Goal: Find specific page/section: Find specific page/section

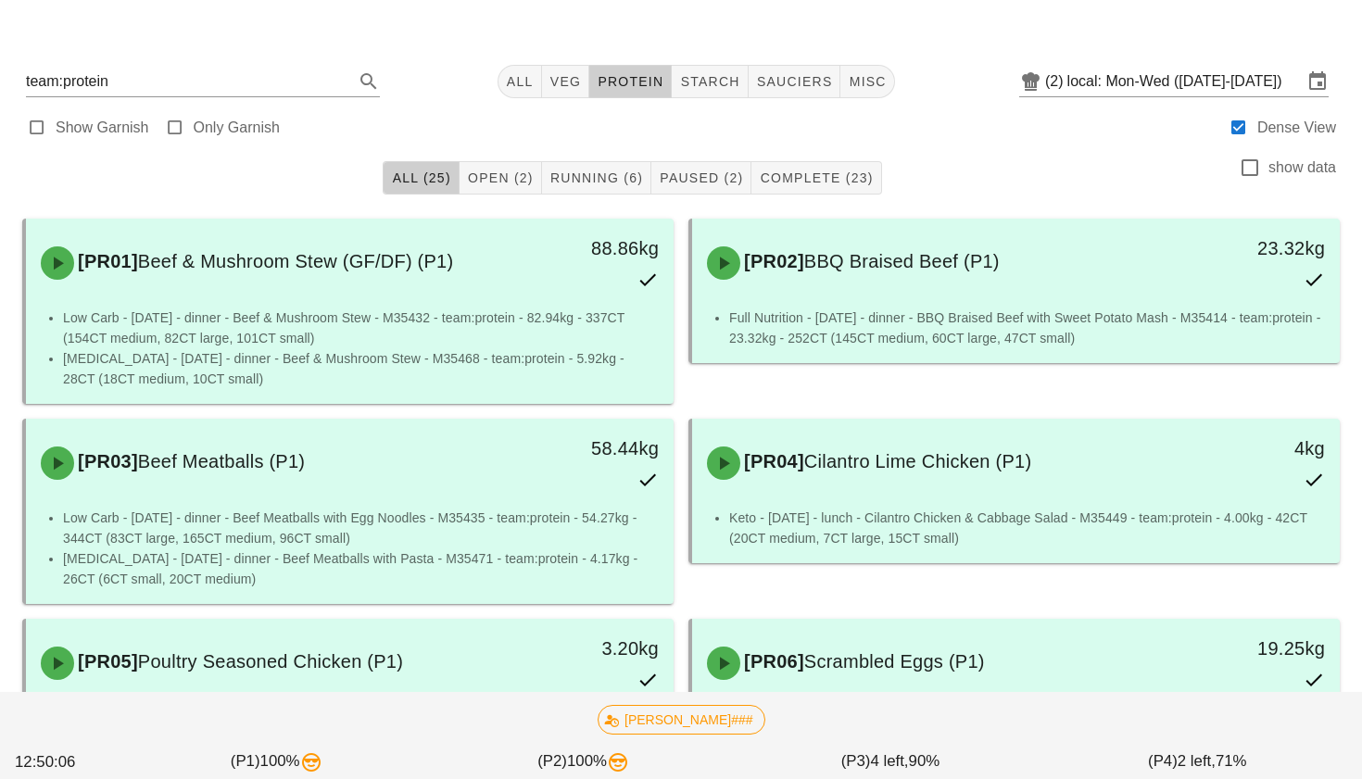
scroll to position [19, 0]
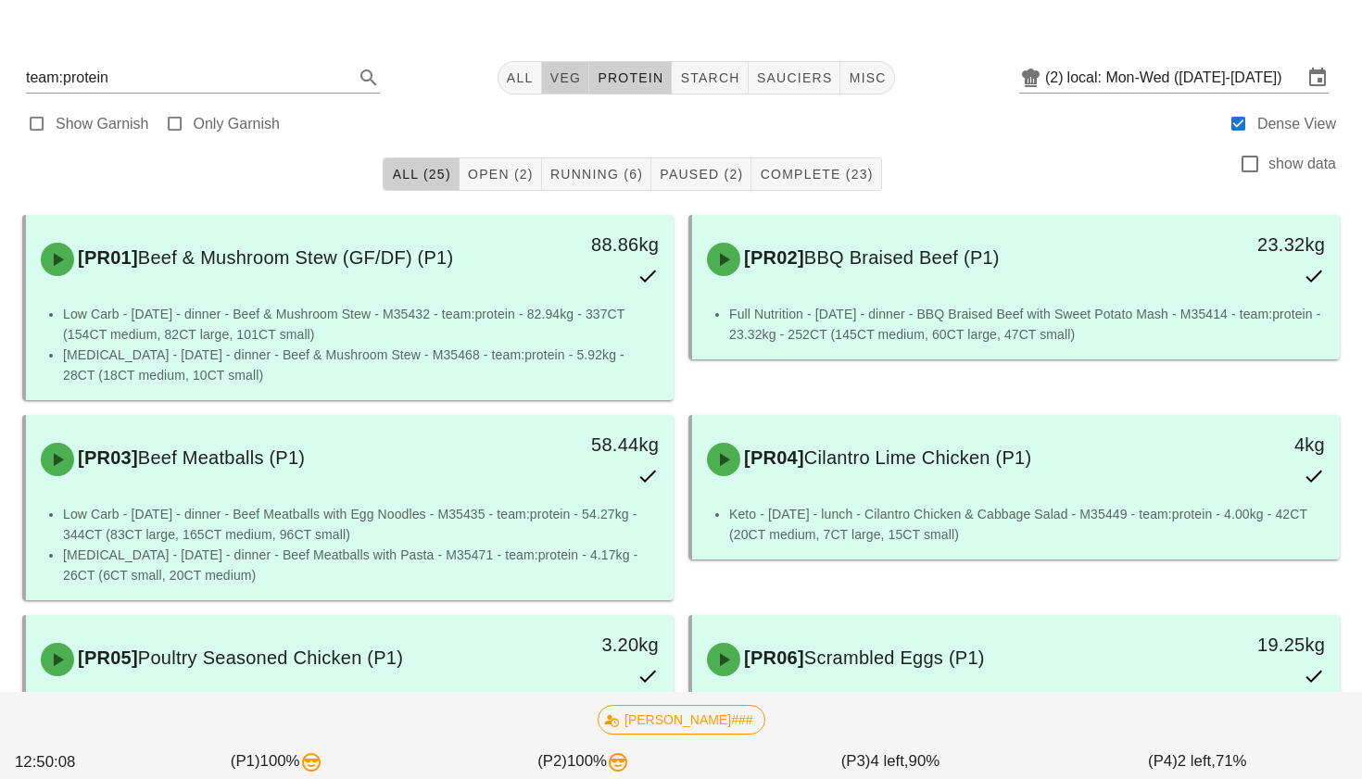
click at [549, 82] on span "veg" at bounding box center [565, 77] width 32 height 15
type input "team:veg"
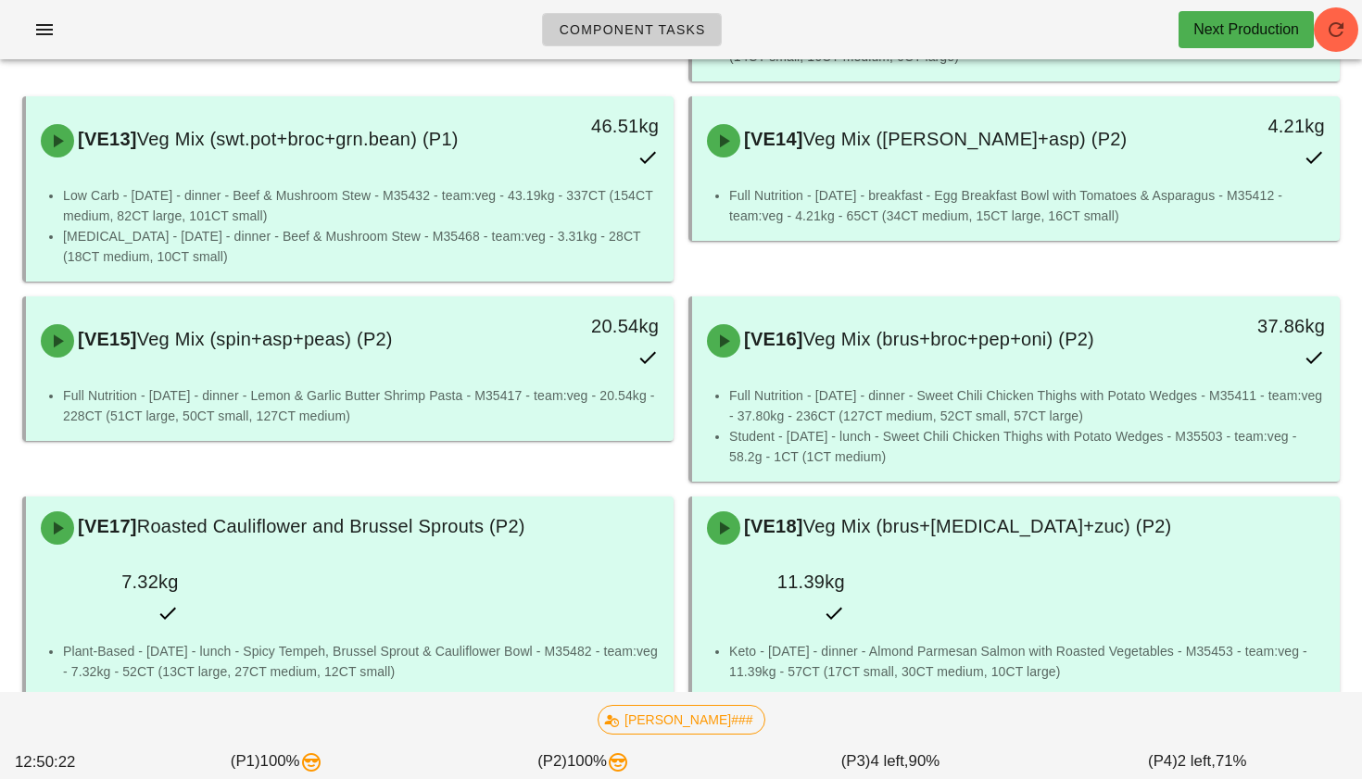
scroll to position [1194, 0]
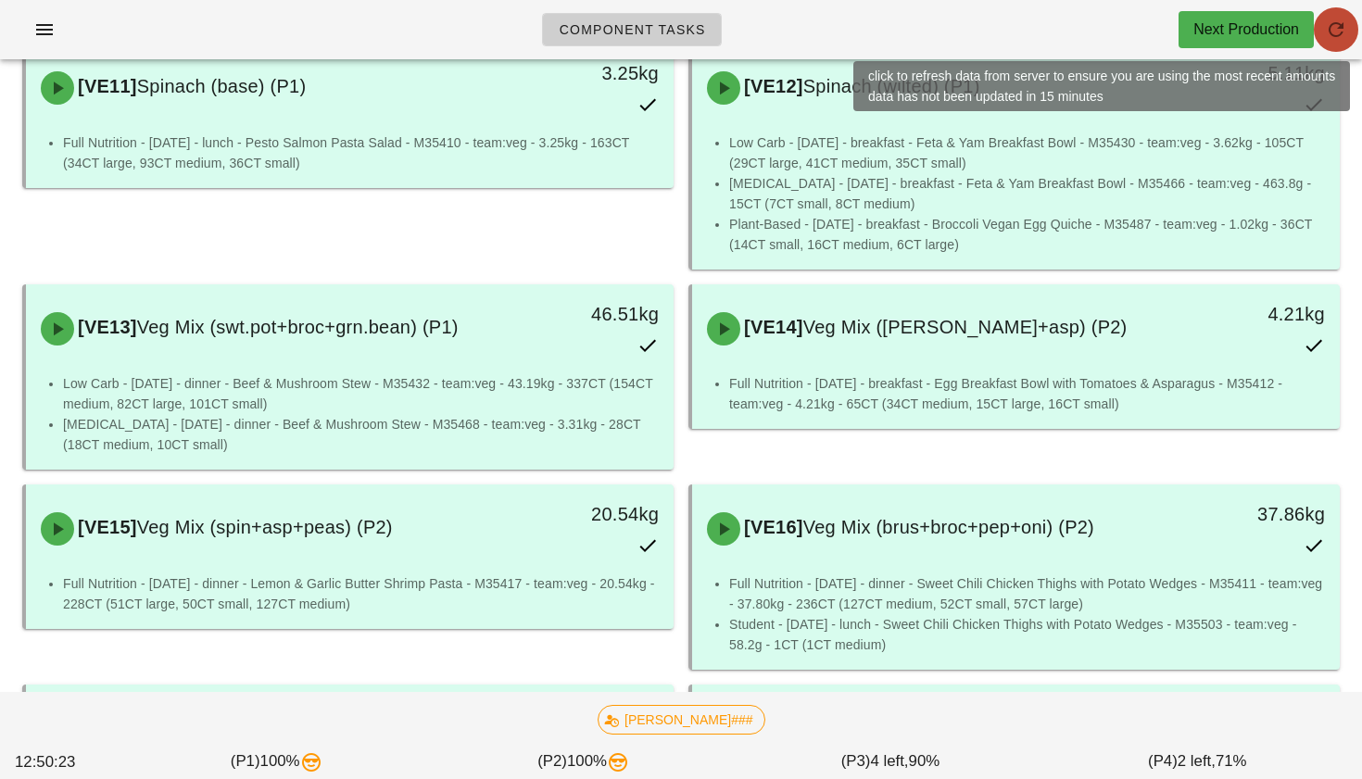
click at [1339, 35] on icon "button" at bounding box center [1336, 30] width 22 height 22
